Goal: Information Seeking & Learning: Learn about a topic

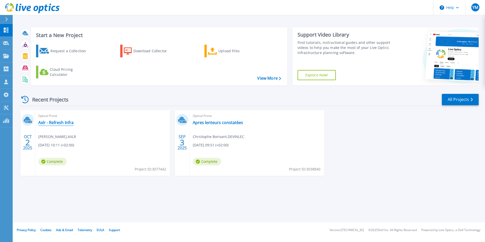
click at [63, 123] on link "Axlr - Refresh Infra" at bounding box center [55, 122] width 35 height 5
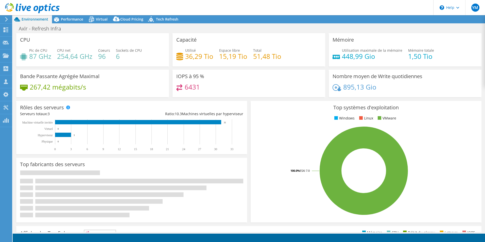
select select "EULondon"
select select "USD"
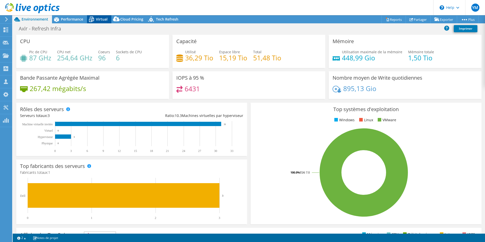
click at [105, 18] on span "Virtual" at bounding box center [102, 19] width 12 height 5
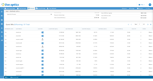
scroll to position [76, 0]
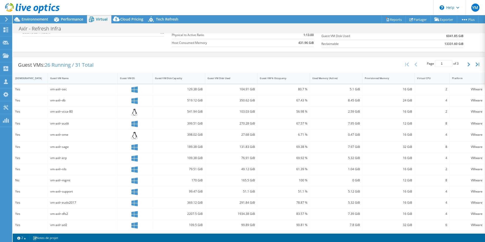
click at [23, 78] on div "[DEMOGRAPHIC_DATA]" at bounding box center [27, 78] width 24 height 3
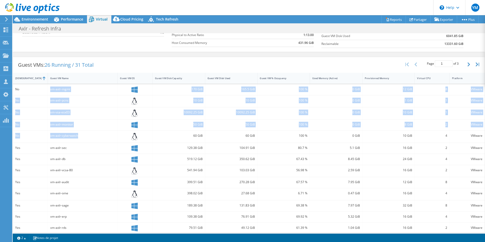
drag, startPoint x: 83, startPoint y: 135, endPoint x: 21, endPoint y: 93, distance: 75.1
click at [21, 93] on div "No vm-axlr-mgmt 170 GiB 165.5 GiB 100 % 0 GiB 12 GiB 8 VMware No vm-axlr-pcns 1…" at bounding box center [249, 170] width 472 height 172
drag, startPoint x: 21, startPoint y: 93, endPoint x: 70, endPoint y: 120, distance: 55.8
click at [70, 120] on div "vm-axlr-monitor" at bounding box center [83, 124] width 70 height 11
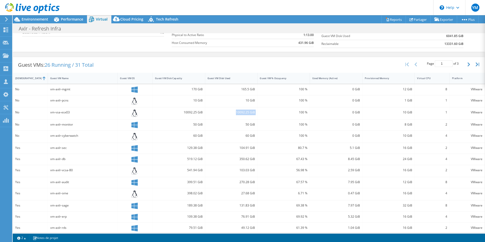
drag, startPoint x: 233, startPoint y: 113, endPoint x: 262, endPoint y: 114, distance: 28.7
click at [262, 114] on div "No vm-vsa-esx03 10092.25 GiB 10092.25 GiB 100 % 0 GiB 10 GiB 1 VMware" at bounding box center [249, 113] width 472 height 12
click at [263, 113] on div "100 %" at bounding box center [284, 113] width 48 height 6
drag, startPoint x: 259, startPoint y: 113, endPoint x: 229, endPoint y: 114, distance: 29.2
click at [229, 114] on div "No vm-vsa-esx03 10092.25 GiB 10092.25 GiB 100 % 0 GiB 10 GiB 1 VMware" at bounding box center [249, 113] width 472 height 12
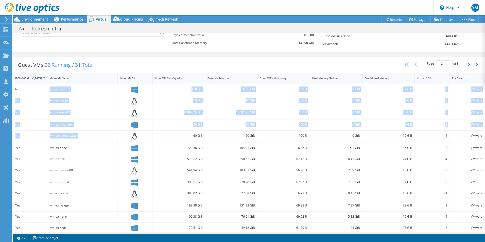
drag, startPoint x: 47, startPoint y: 87, endPoint x: 79, endPoint y: 132, distance: 55.2
click at [79, 132] on div "No vm-axlr-mgmt 170 GiB 165.5 GiB 100 % 0 GiB 12 GiB 8 VMware No vm-axlr-pcns 1…" at bounding box center [249, 170] width 472 height 172
drag, startPoint x: 79, startPoint y: 132, endPoint x: 168, endPoint y: 116, distance: 90.6
click at [168, 116] on div "10092.25 GiB" at bounding box center [179, 113] width 52 height 12
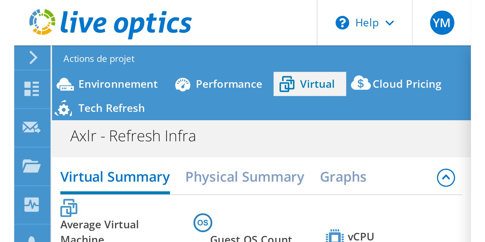
scroll to position [0, 0]
